Goal: Navigation & Orientation: Find specific page/section

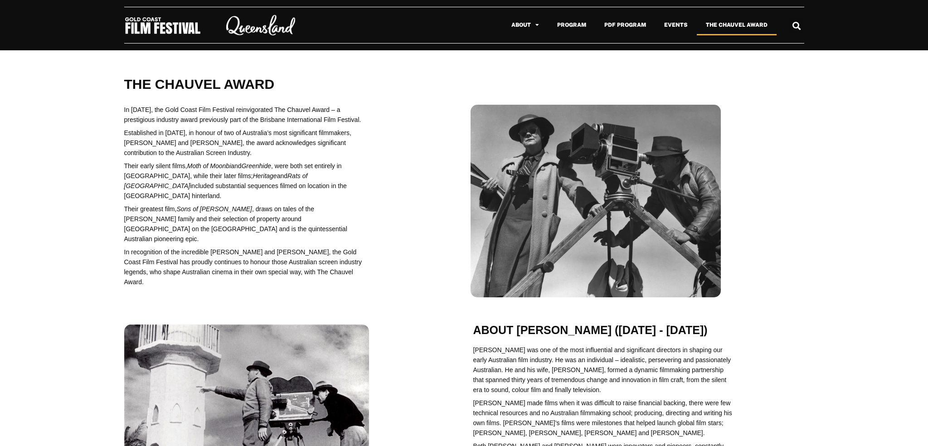
click at [163, 29] on img at bounding box center [162, 25] width 77 height 19
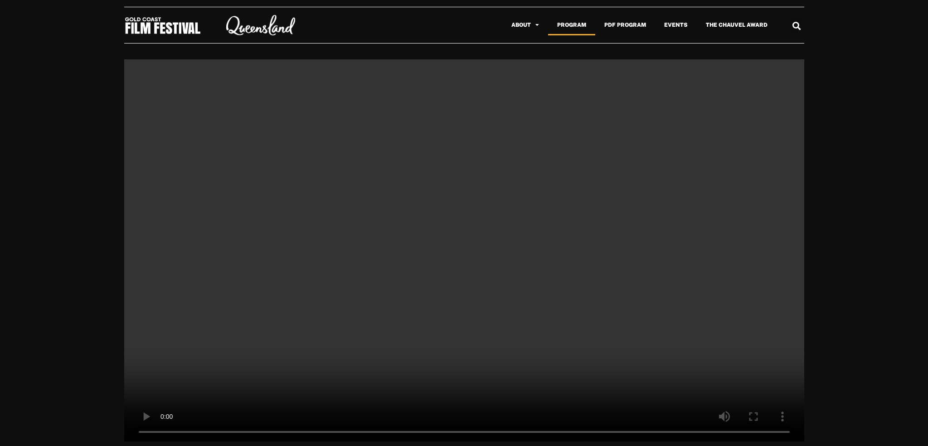
click at [572, 29] on link "Program" at bounding box center [571, 25] width 47 height 21
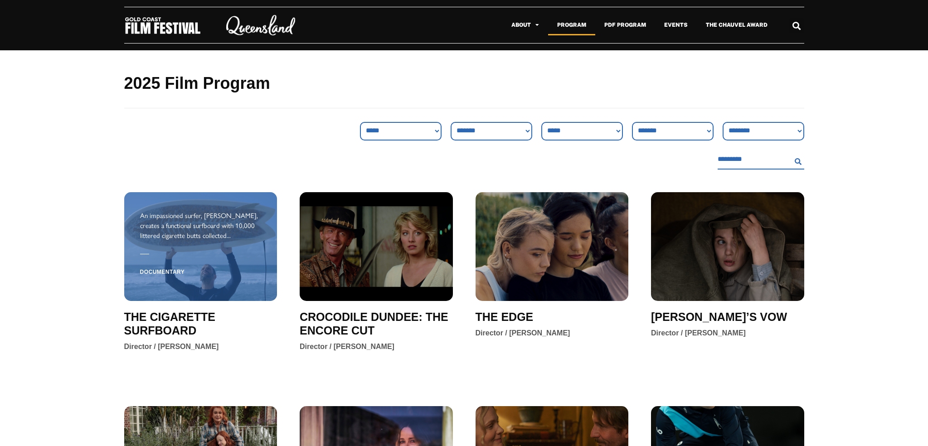
click at [165, 272] on span "Documentary" at bounding box center [162, 273] width 45 height 22
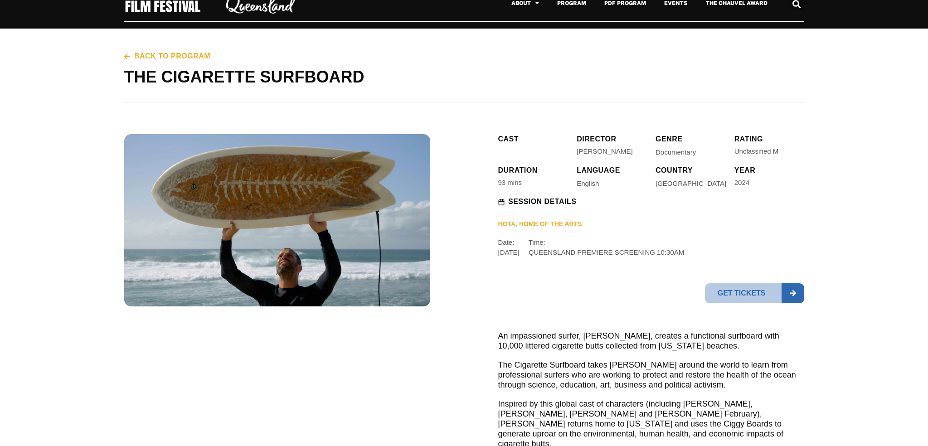
scroll to position [25, 0]
